Goal: Information Seeking & Learning: Learn about a topic

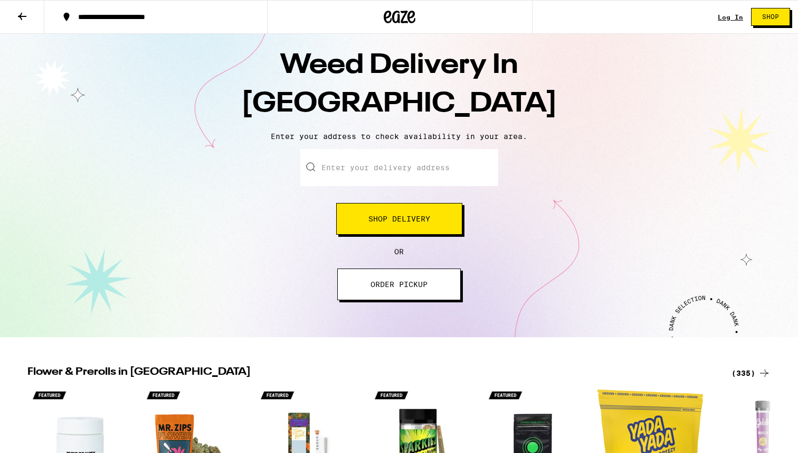
scroll to position [30, 0]
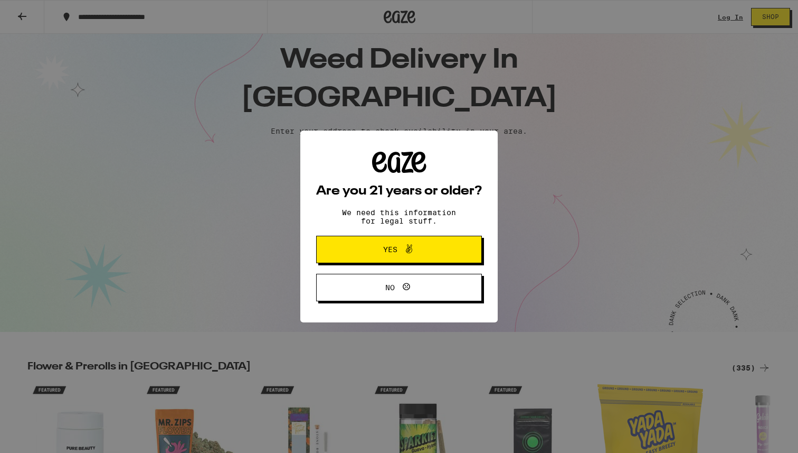
click at [377, 261] on button "Yes" at bounding box center [399, 249] width 166 height 27
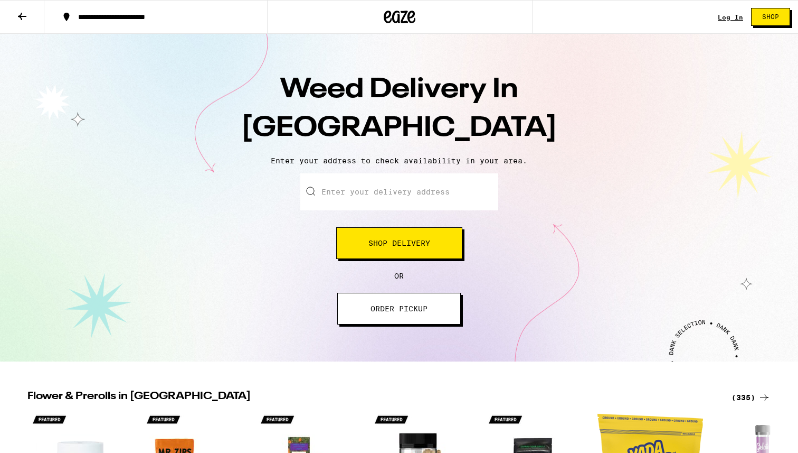
scroll to position [0, 0]
click at [26, 13] on icon at bounding box center [22, 16] width 13 height 13
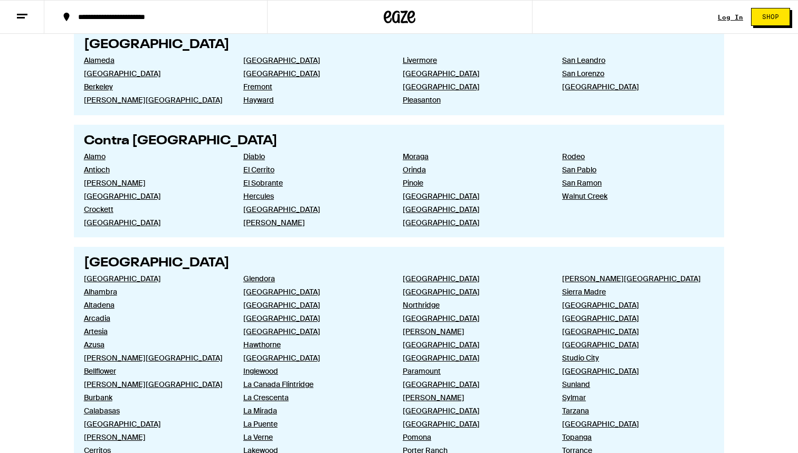
scroll to position [383, 0]
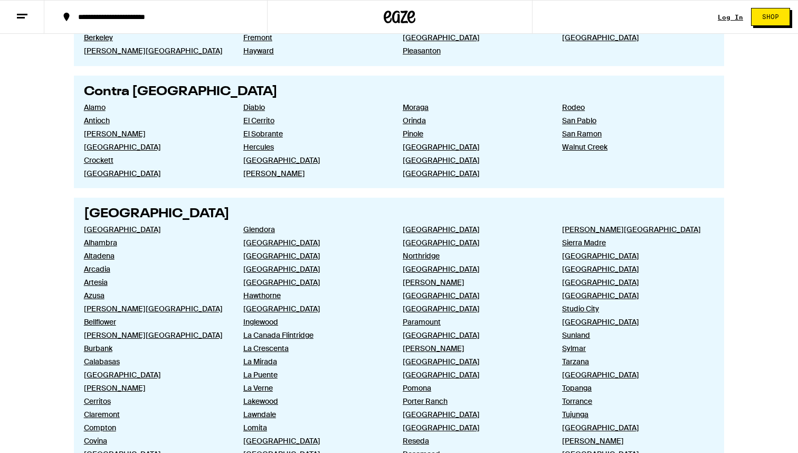
click at [22, 20] on icon at bounding box center [22, 16] width 13 height 13
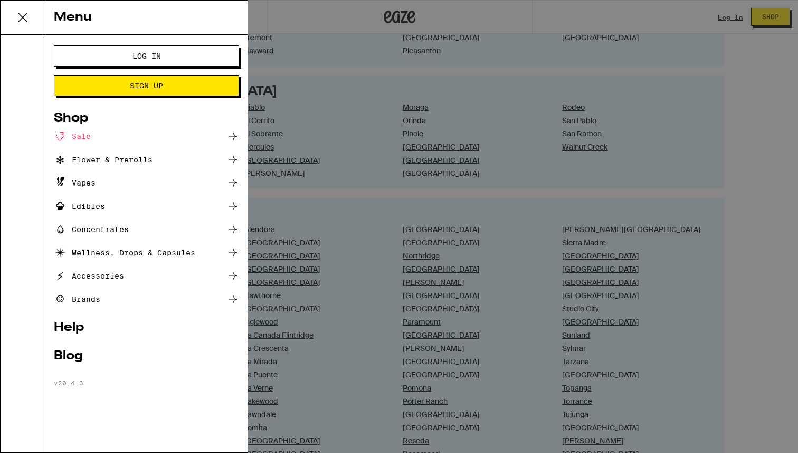
click at [73, 327] on link "Help" at bounding box center [146, 327] width 185 height 13
